Goal: Transaction & Acquisition: Purchase product/service

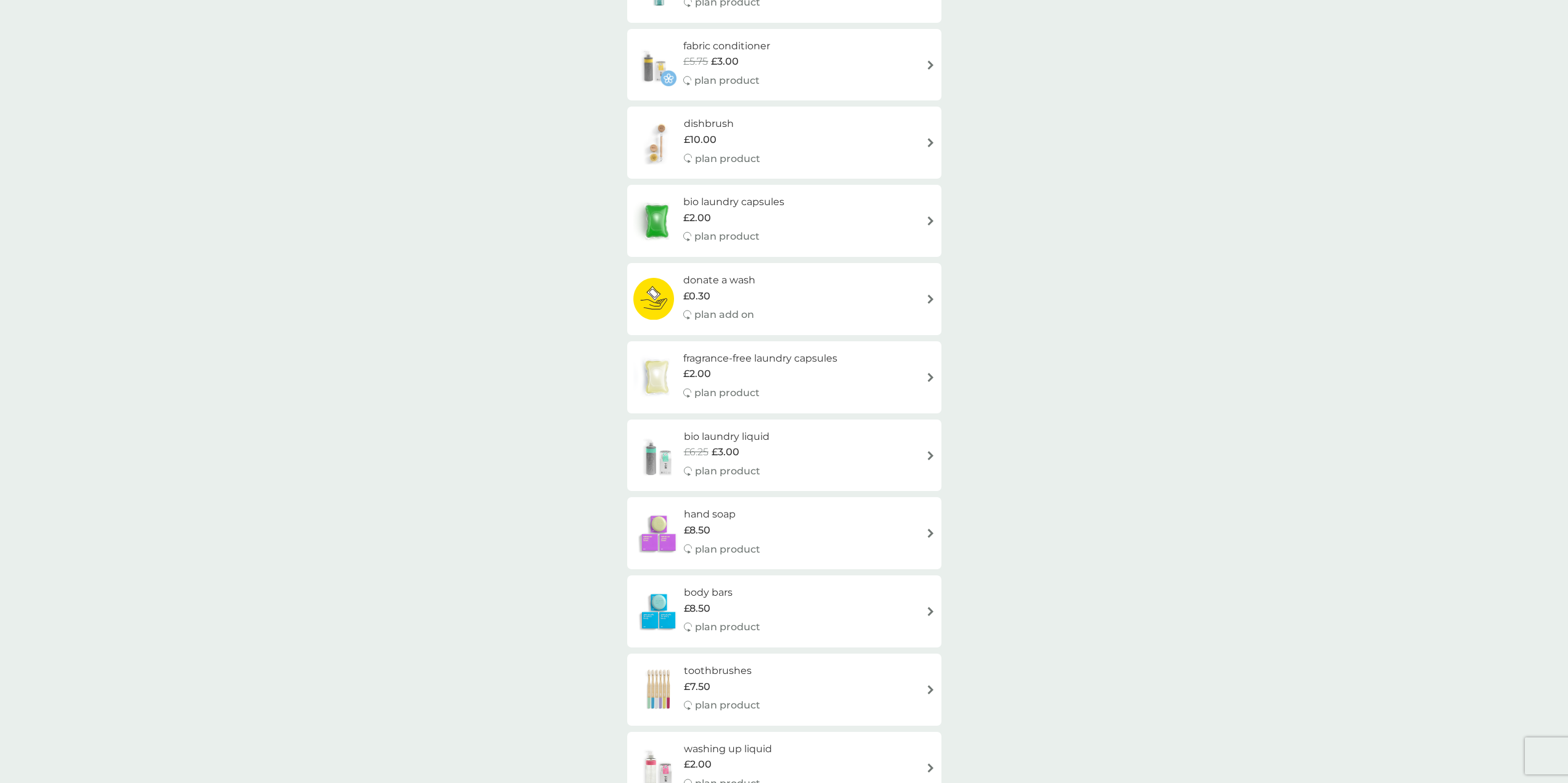
scroll to position [554, 0]
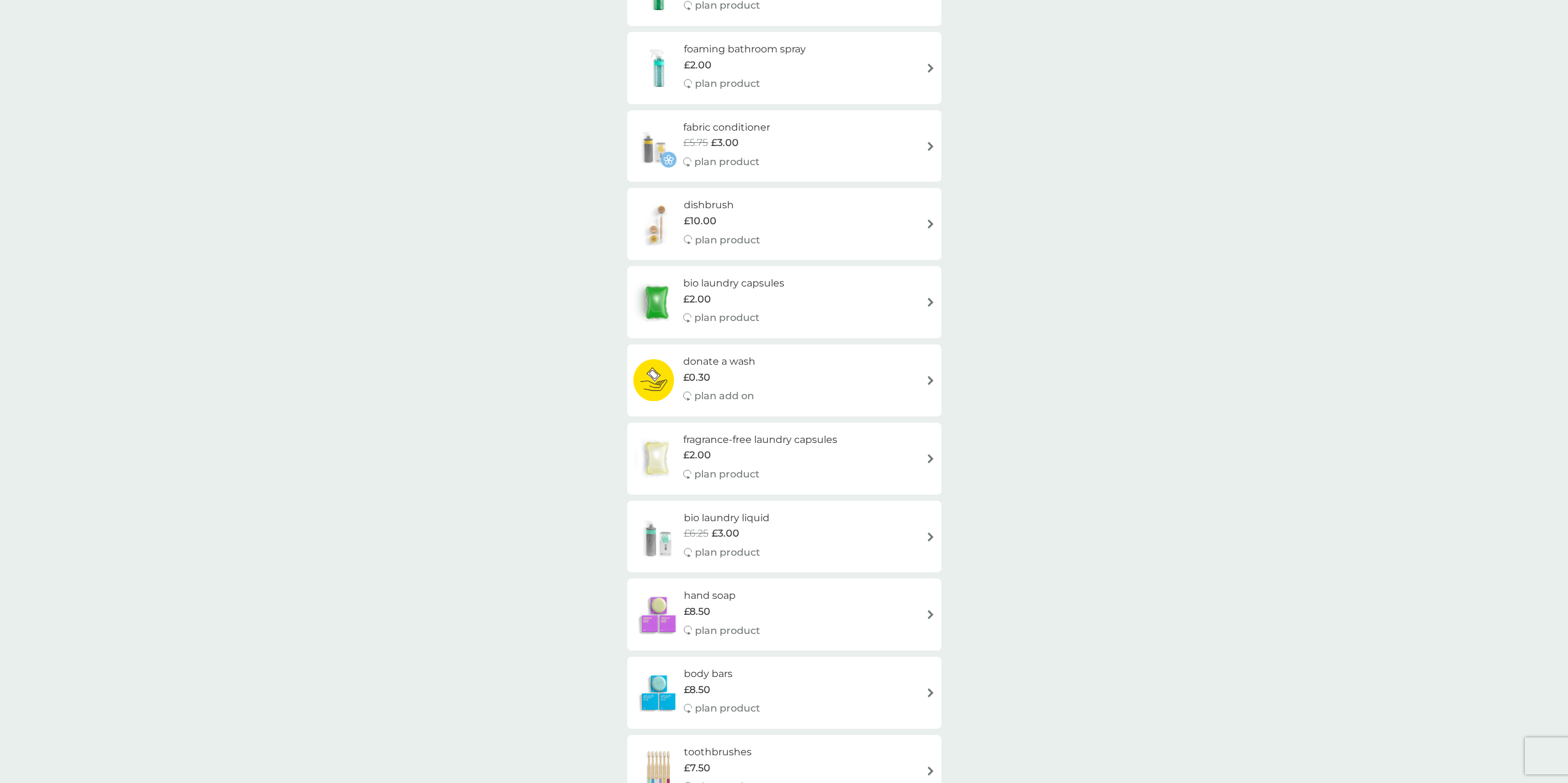
click at [721, 205] on h6 "dishbrush" at bounding box center [722, 205] width 76 height 16
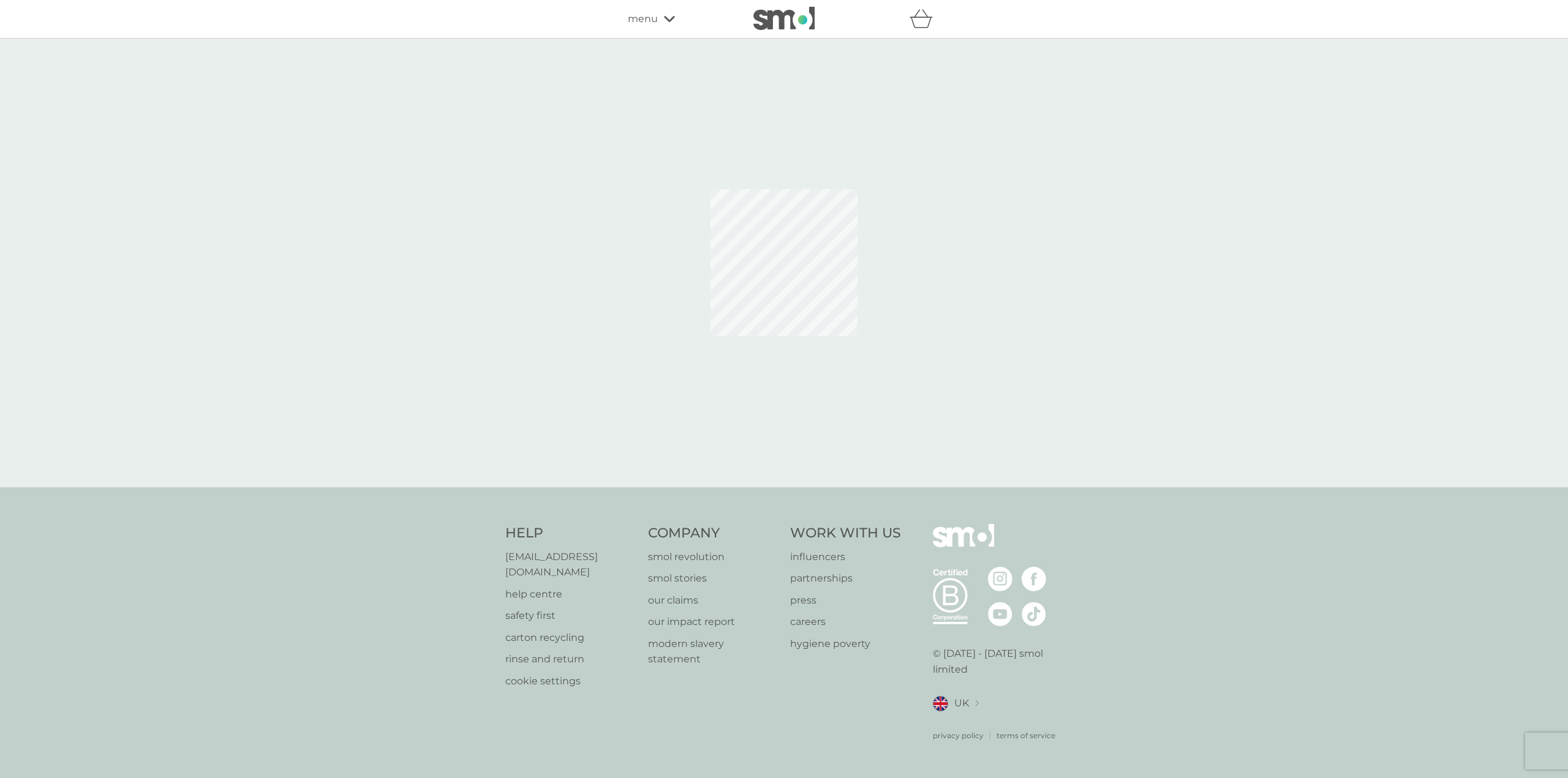
select select "245"
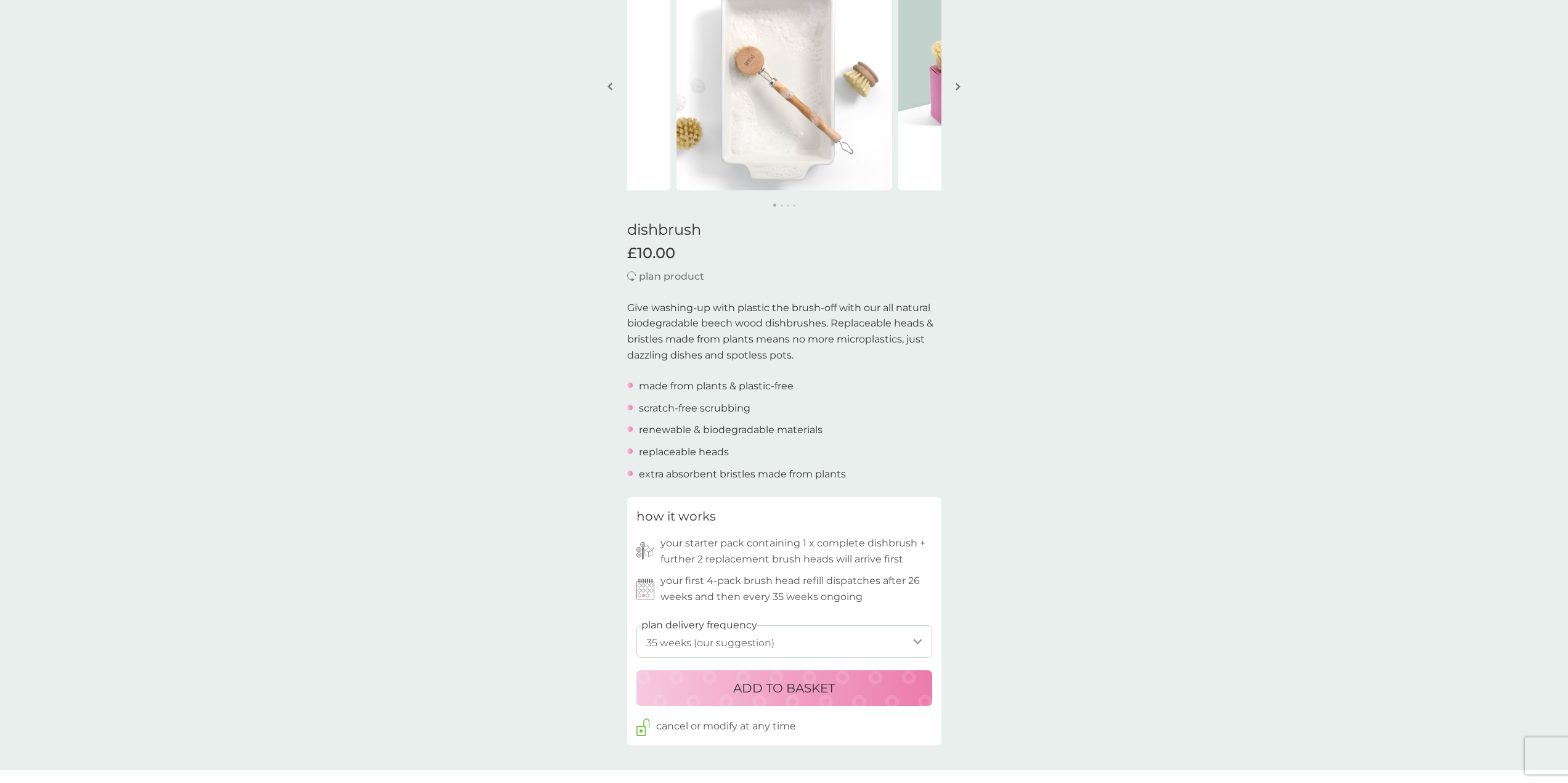
scroll to position [247, 0]
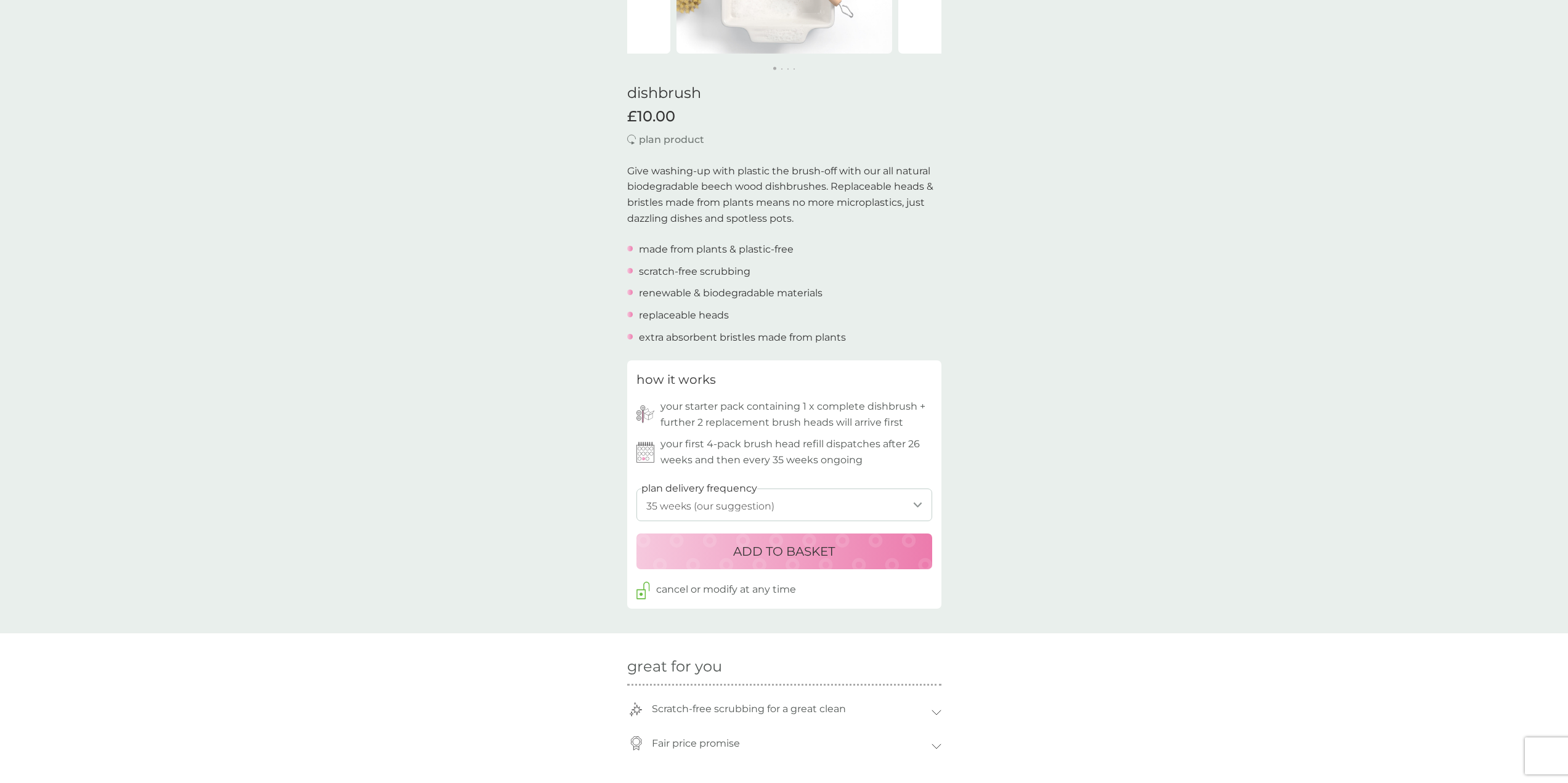
click at [772, 550] on p "ADD TO BASKET" at bounding box center [784, 552] width 102 height 20
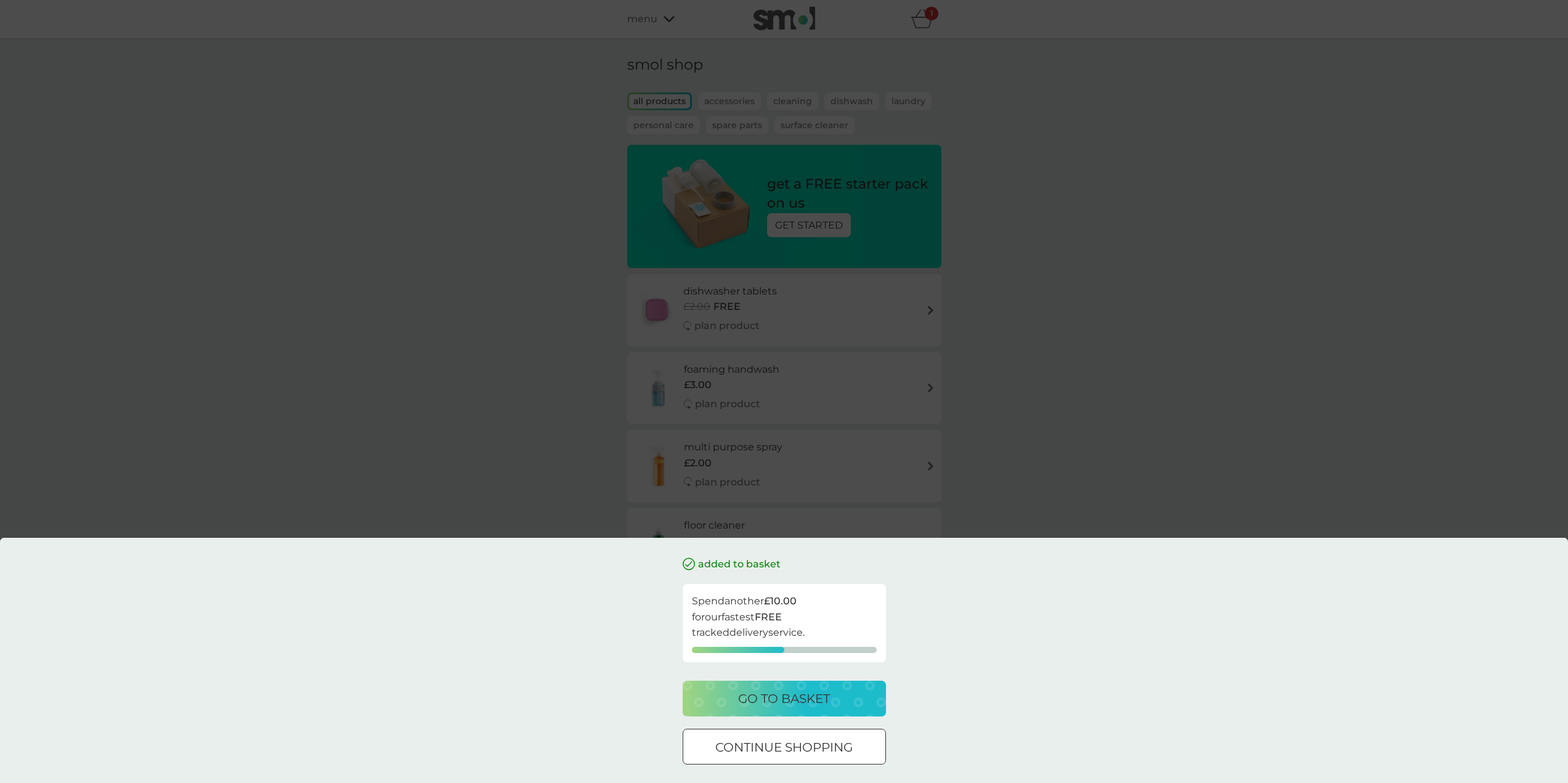
click at [778, 701] on p "go to basket" at bounding box center [784, 699] width 92 height 20
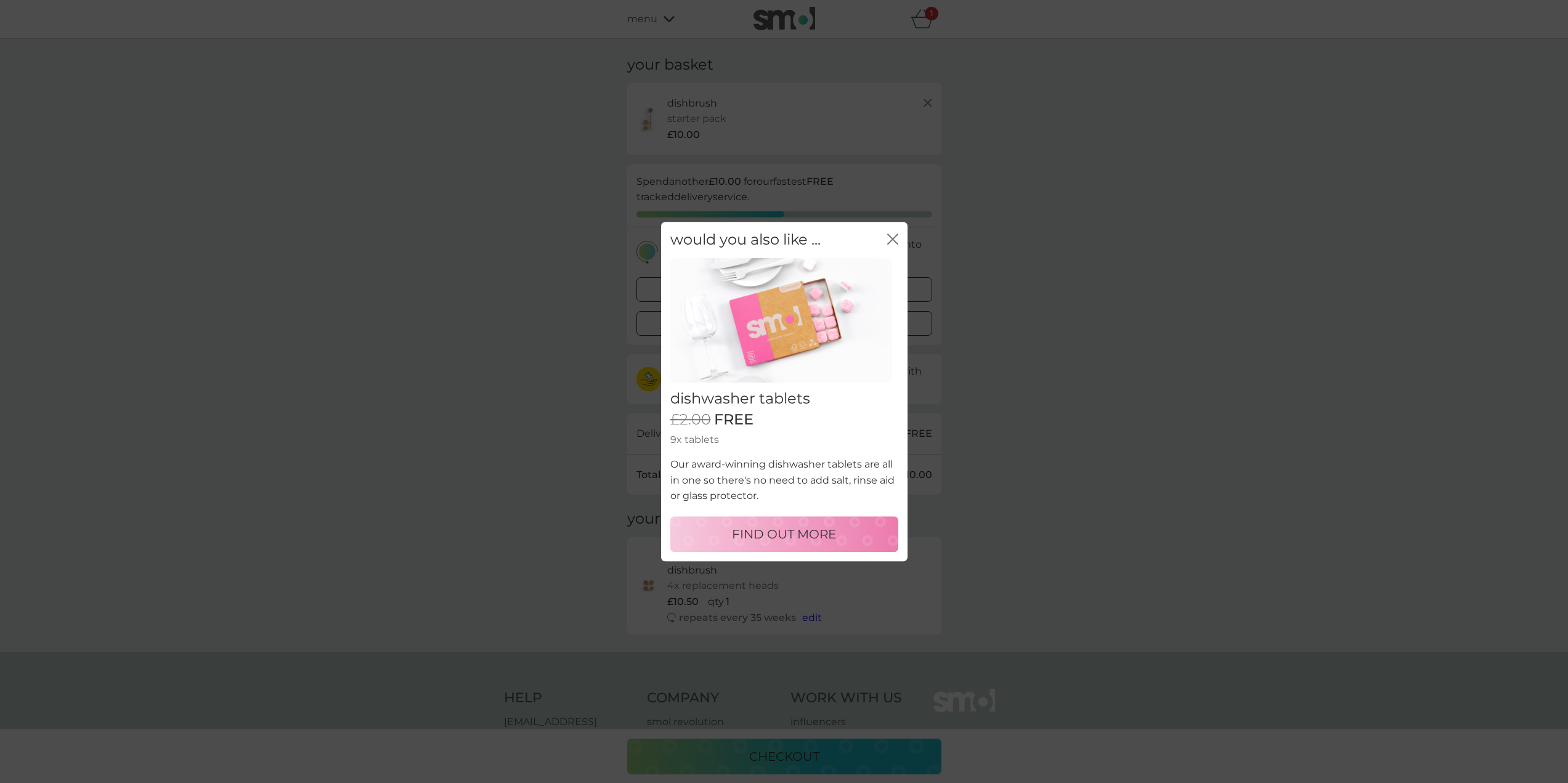
click at [784, 534] on p "FIND OUT MORE" at bounding box center [784, 534] width 104 height 20
select select "42"
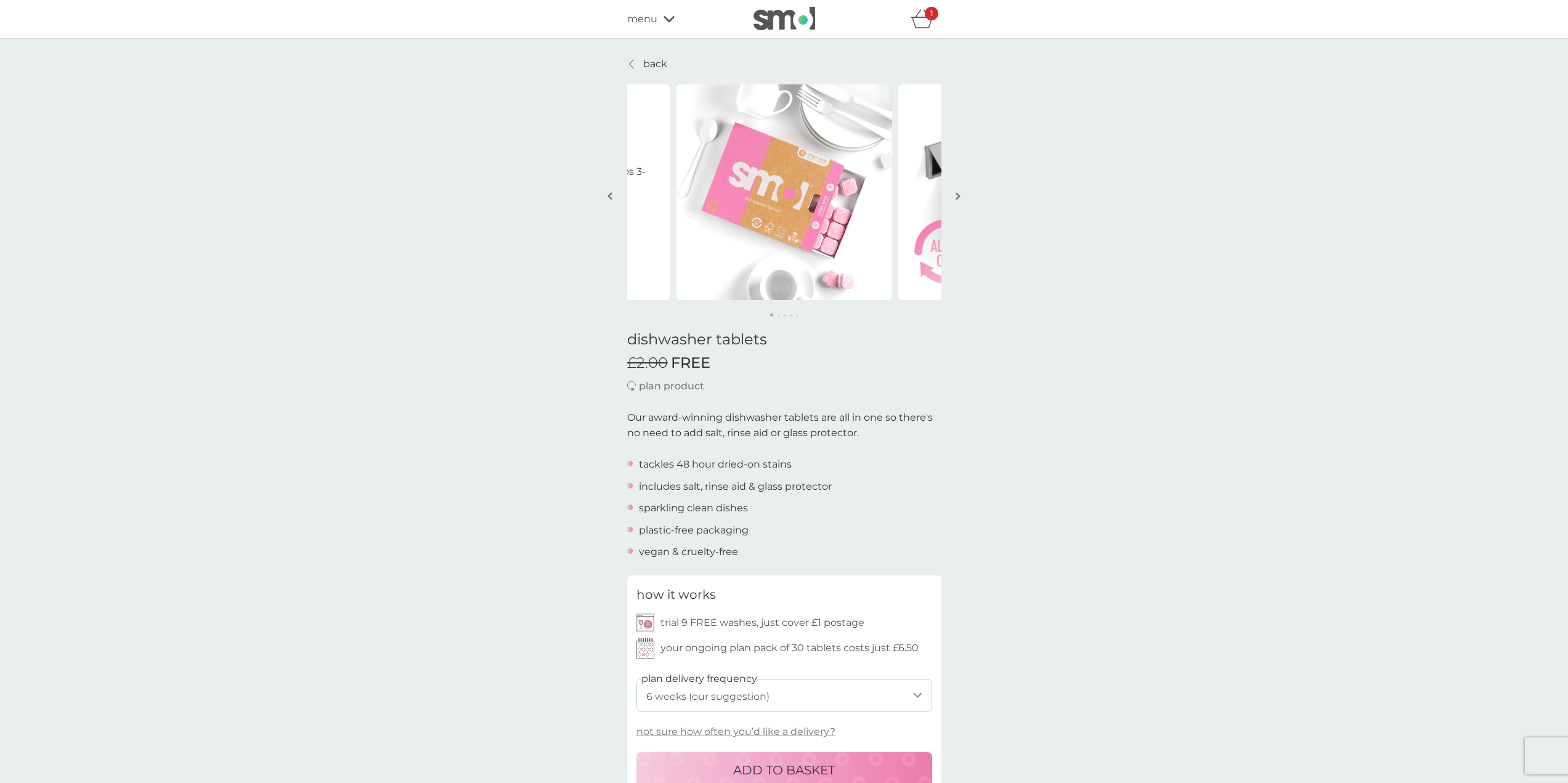
click at [925, 17] on div "1" at bounding box center [931, 13] width 13 height 13
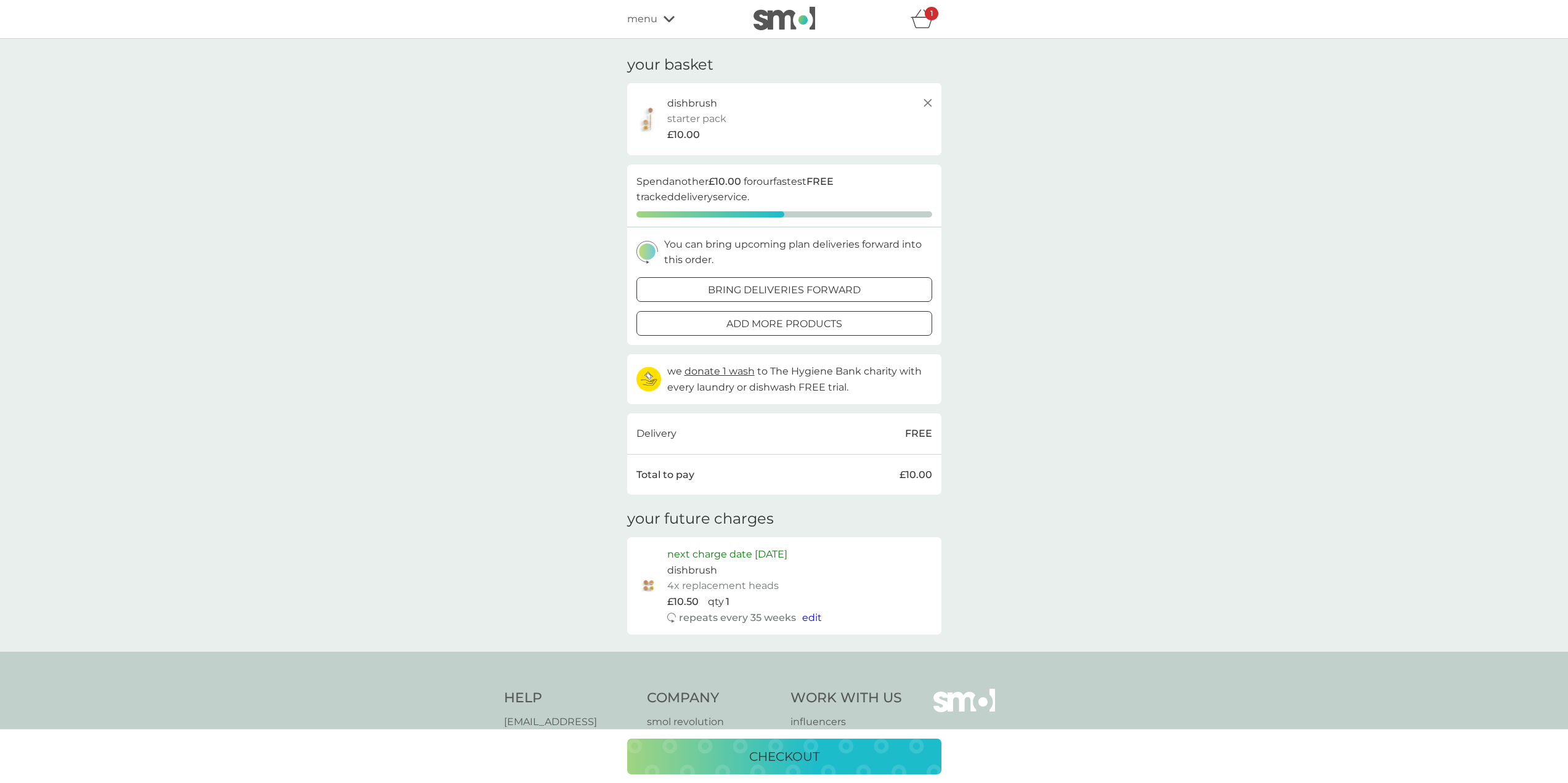
click at [782, 753] on p "checkout" at bounding box center [784, 756] width 70 height 20
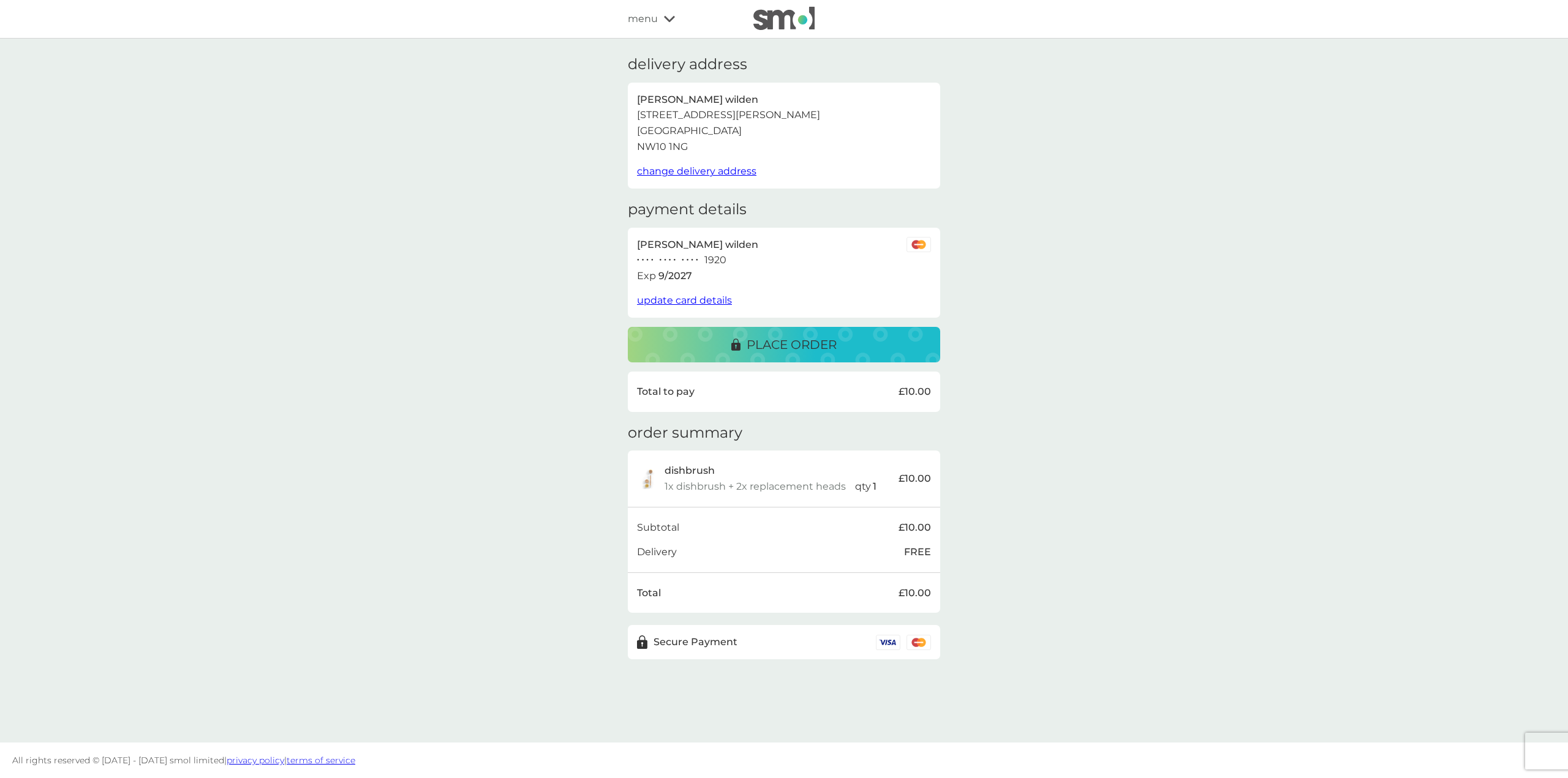
click at [788, 341] on p "place order" at bounding box center [792, 345] width 90 height 20
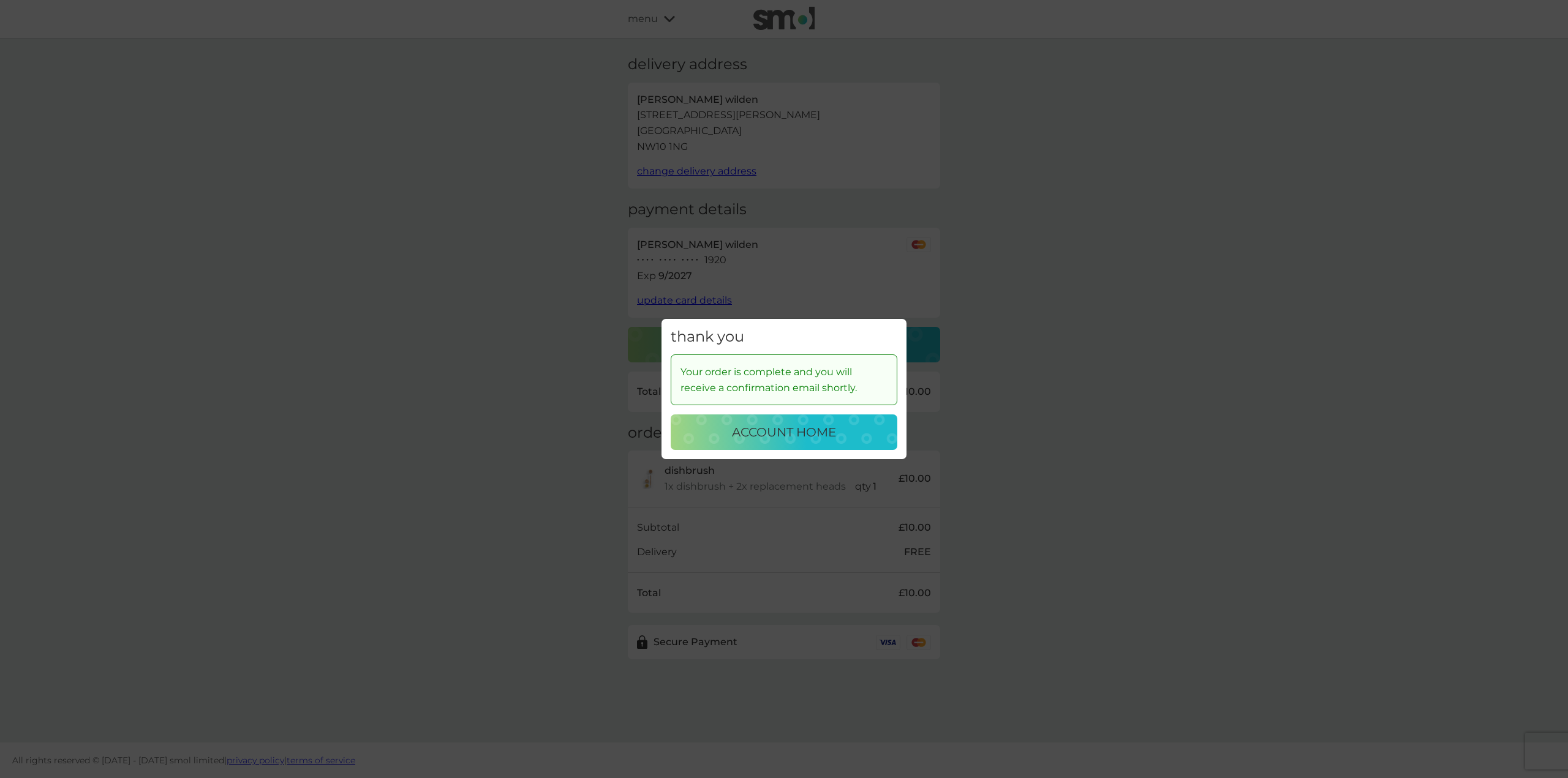
click at [792, 437] on p "account home" at bounding box center [784, 432] width 104 height 20
